Goal: Task Accomplishment & Management: Complete application form

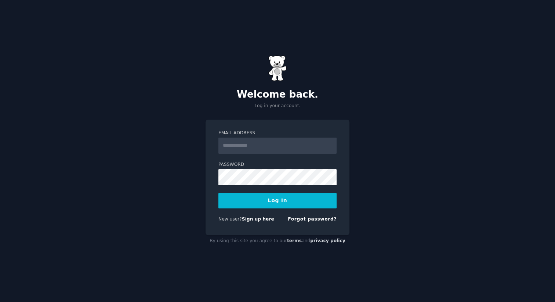
click at [270, 149] on input "Email Address" at bounding box center [277, 146] width 118 height 16
type input "**********"
click at [244, 186] on form "**********" at bounding box center [277, 177] width 118 height 95
click at [297, 199] on button "Log In" at bounding box center [277, 200] width 118 height 15
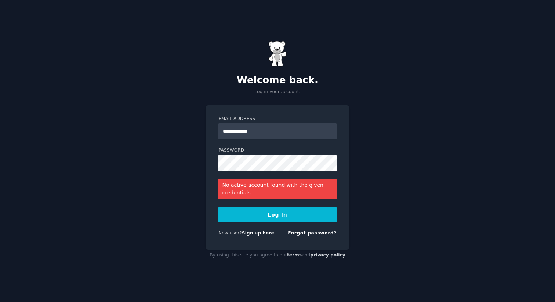
click at [254, 236] on link "Sign up here" at bounding box center [258, 232] width 32 height 5
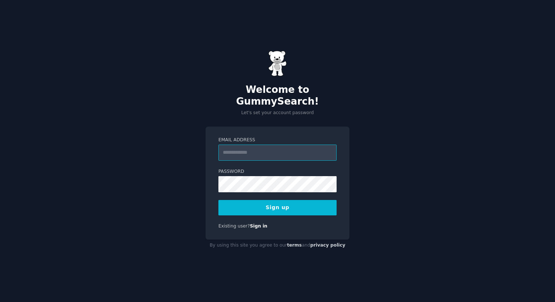
click at [239, 146] on input "Email Address" at bounding box center [277, 153] width 118 height 16
type input "**********"
click at [275, 202] on button "Sign up" at bounding box center [277, 207] width 118 height 15
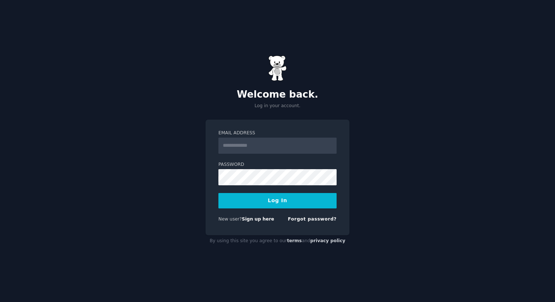
click at [250, 150] on input "Email Address" at bounding box center [277, 146] width 118 height 16
type input "**********"
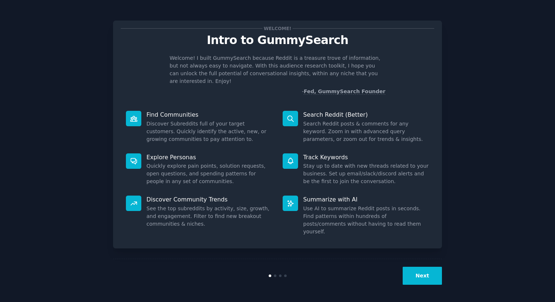
click at [418, 274] on button "Next" at bounding box center [422, 276] width 39 height 18
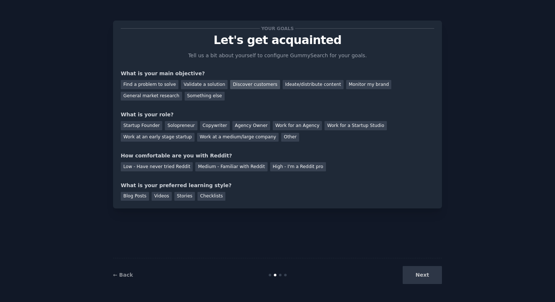
click at [233, 83] on div "Discover customers" at bounding box center [255, 84] width 50 height 9
click at [346, 85] on div "Monitor my brand" at bounding box center [368, 84] width 45 height 9
click at [232, 86] on div "Discover customers" at bounding box center [255, 84] width 50 height 9
click at [348, 84] on div "Monitor my brand" at bounding box center [368, 84] width 45 height 9
click at [255, 86] on div "Discover customers" at bounding box center [255, 84] width 50 height 9
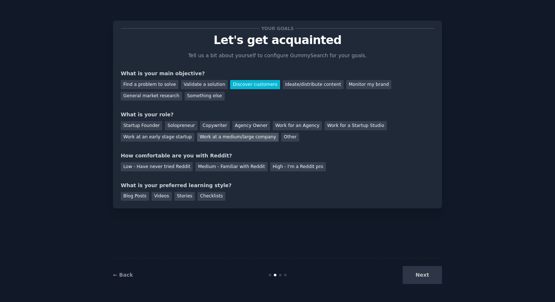
click at [215, 141] on div "Work at a medium/large company" at bounding box center [237, 137] width 81 height 9
click at [171, 166] on div "Low - Have never tried Reddit" at bounding box center [157, 166] width 72 height 9
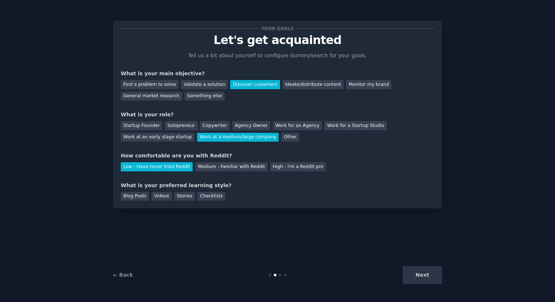
click at [232, 172] on div "Your goals Let's get acquainted Tell us a bit about yourself to configure Gummy…" at bounding box center [277, 114] width 313 height 172
click at [225, 168] on div "Medium - Familiar with Reddit" at bounding box center [231, 166] width 72 height 9
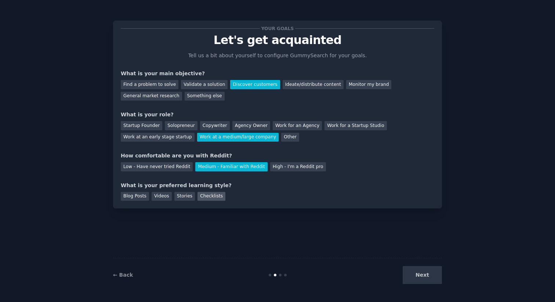
click at [201, 200] on div "Checklists" at bounding box center [211, 196] width 28 height 9
click at [425, 272] on button "Next" at bounding box center [422, 275] width 39 height 18
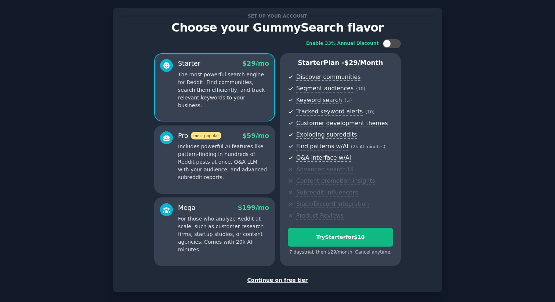
scroll to position [16, 0]
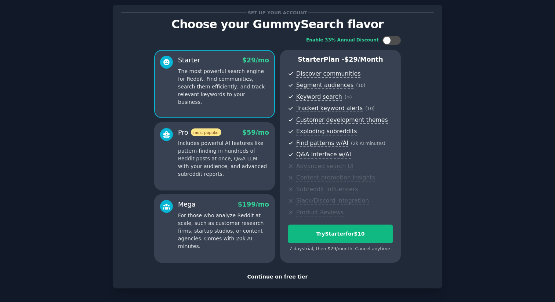
click at [279, 276] on div "Continue on free tier" at bounding box center [277, 277] width 313 height 8
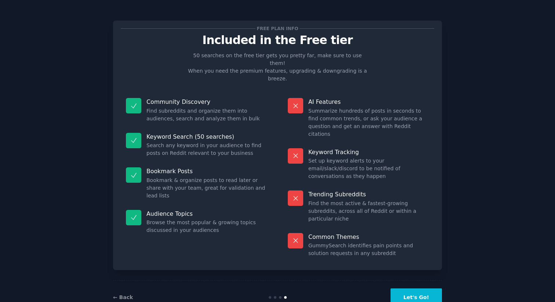
click at [416, 288] on button "Let's Go!" at bounding box center [415, 297] width 51 height 18
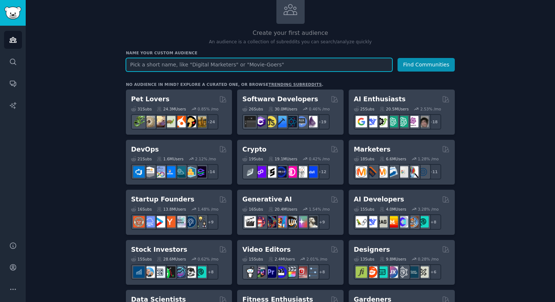
scroll to position [51, 0]
